Goal: Task Accomplishment & Management: Manage account settings

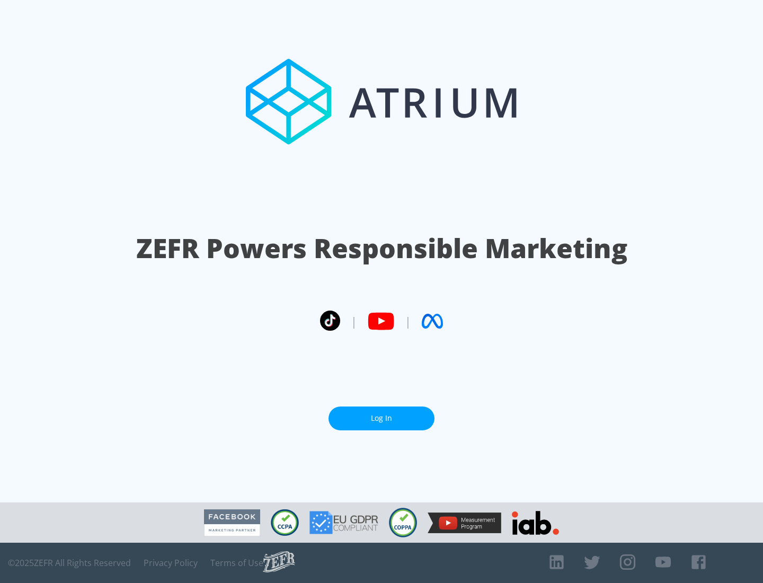
click at [382, 418] on link "Log In" at bounding box center [382, 419] width 106 height 24
